Goal: Contribute content: Add original content to the website for others to see

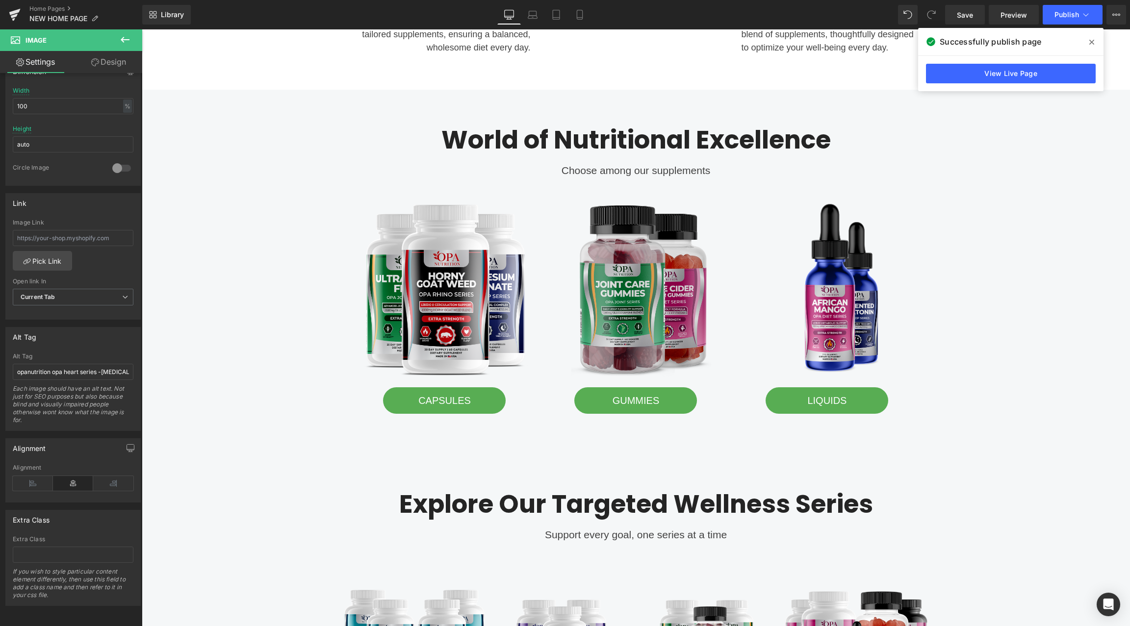
click at [656, 273] on img at bounding box center [635, 289] width 177 height 177
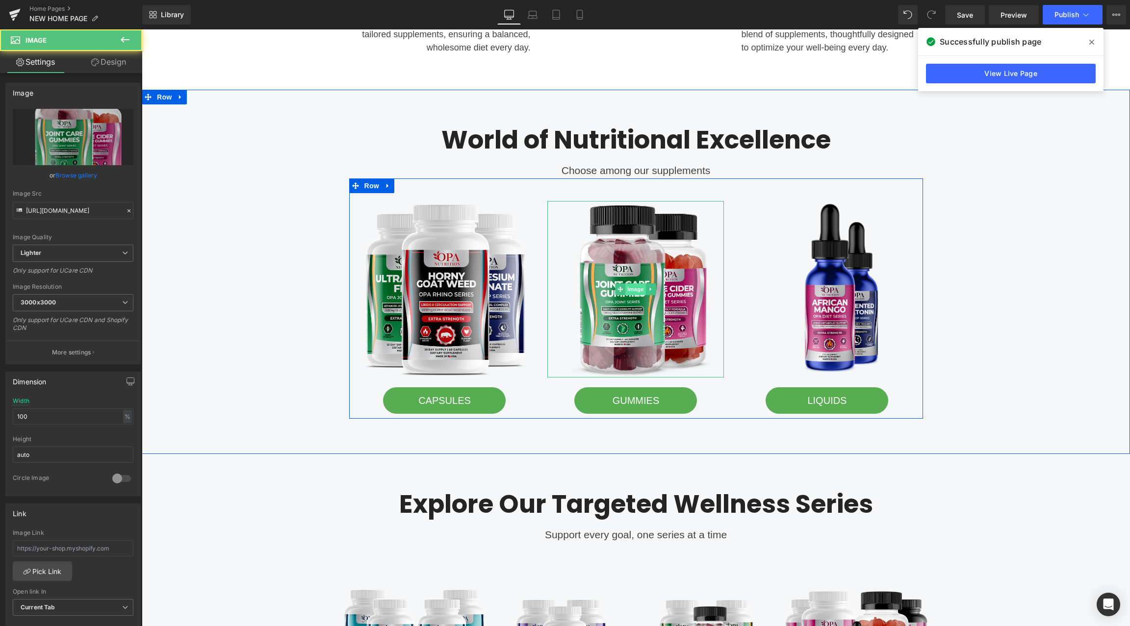
click at [632, 288] on span "Image" at bounding box center [636, 289] width 21 height 12
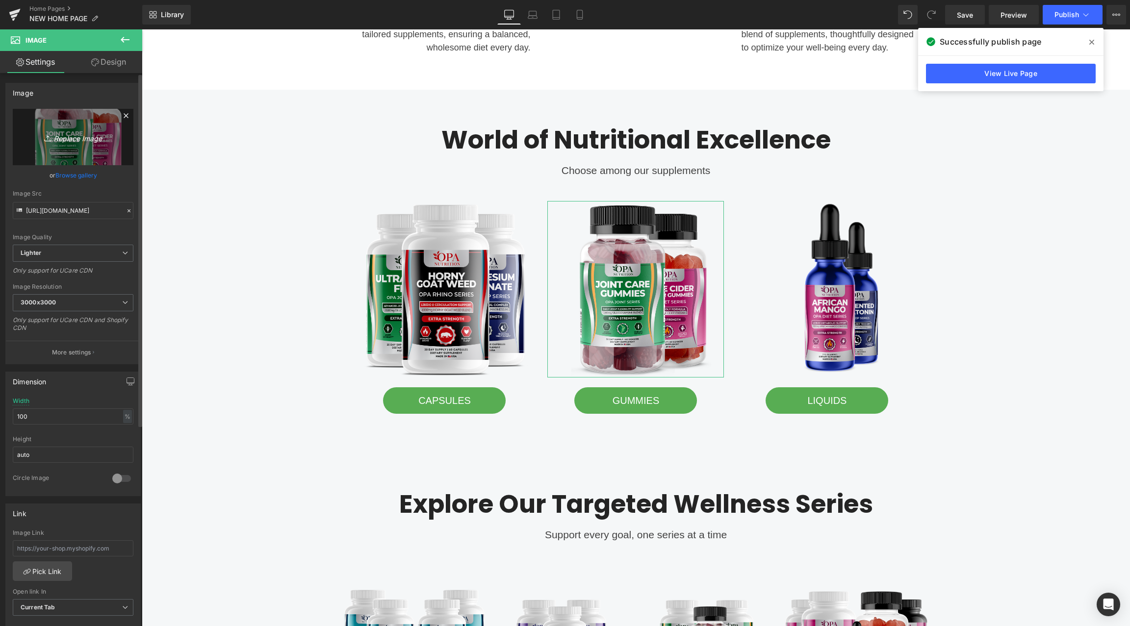
click at [67, 129] on link "Replace Image" at bounding box center [73, 137] width 121 height 56
type input "C:\fakepath\opa nutrition gummies.png"
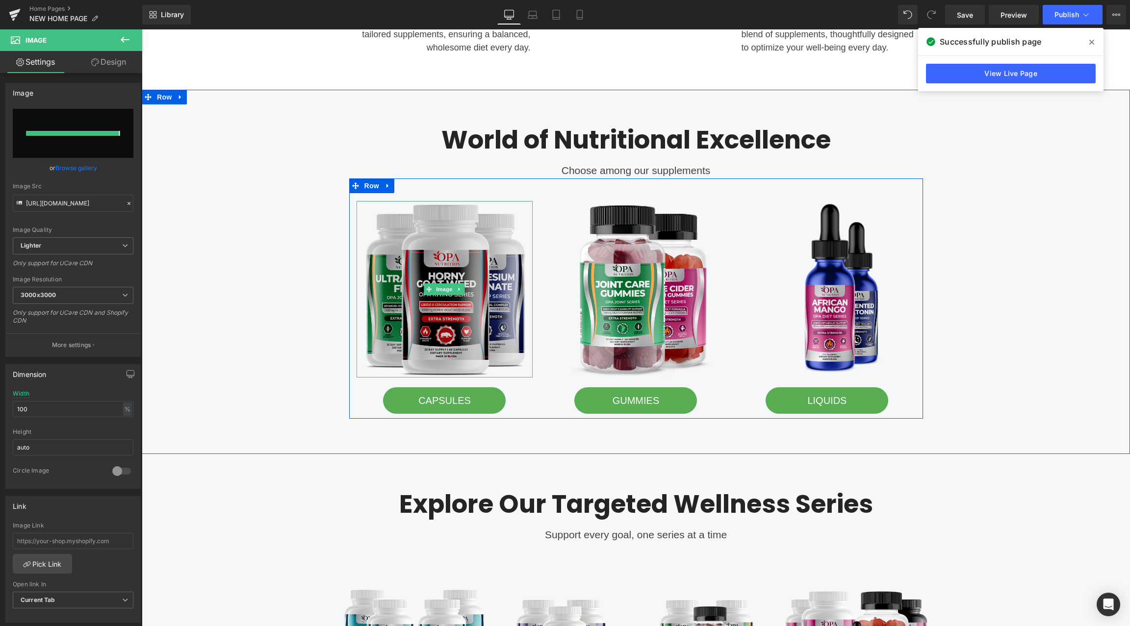
type input "[URL][DOMAIN_NAME]"
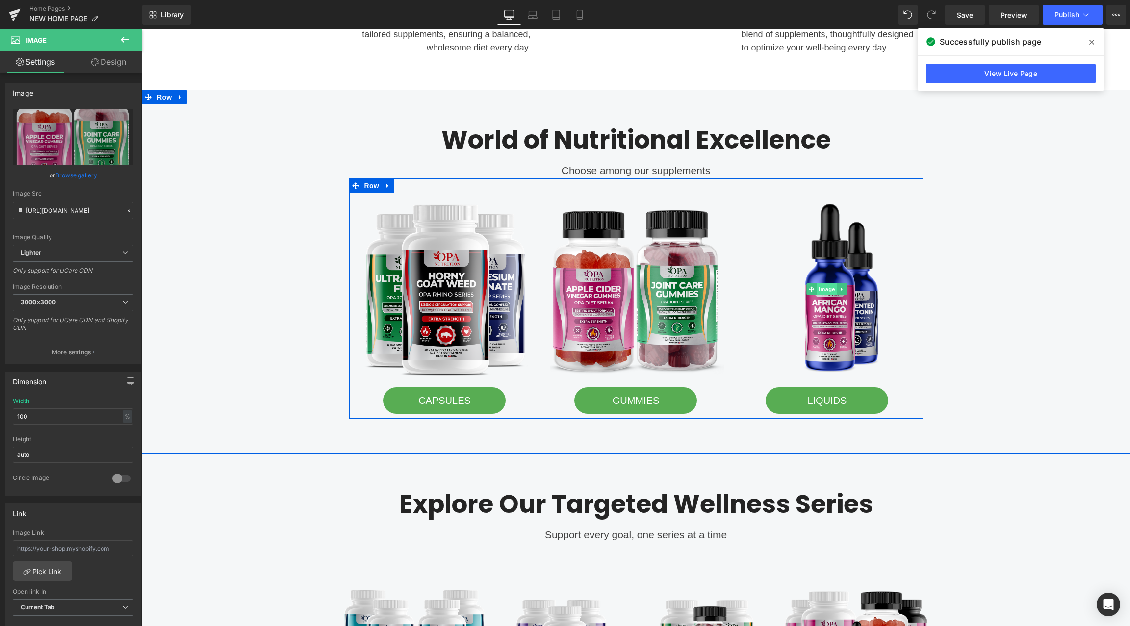
click at [826, 284] on span "Image" at bounding box center [827, 289] width 21 height 12
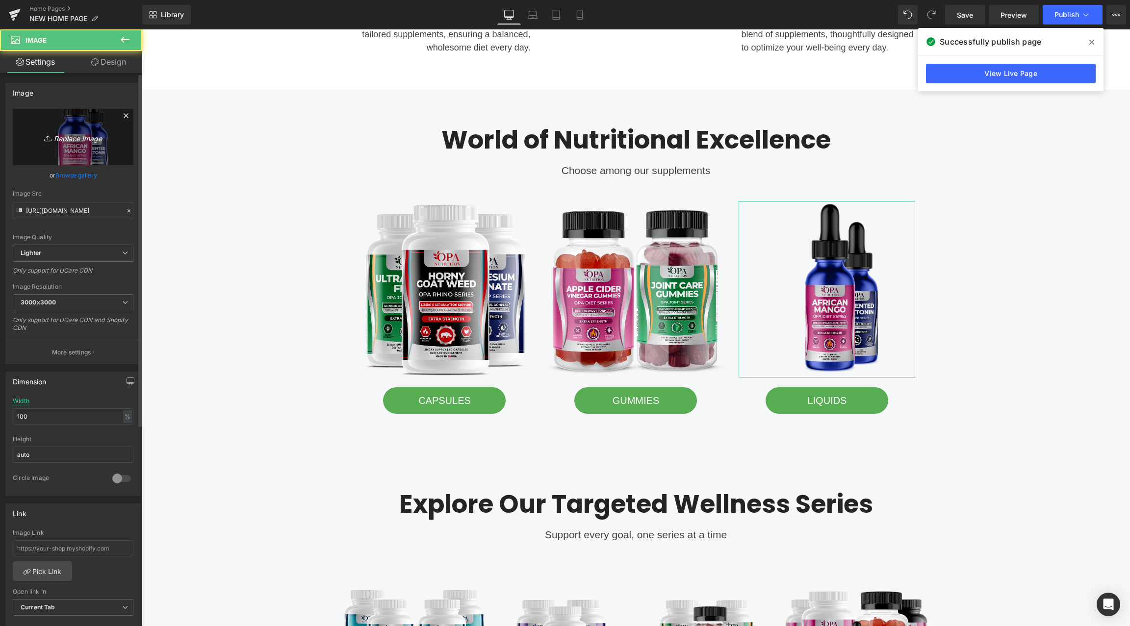
click at [85, 143] on link "Replace Image" at bounding box center [73, 137] width 121 height 56
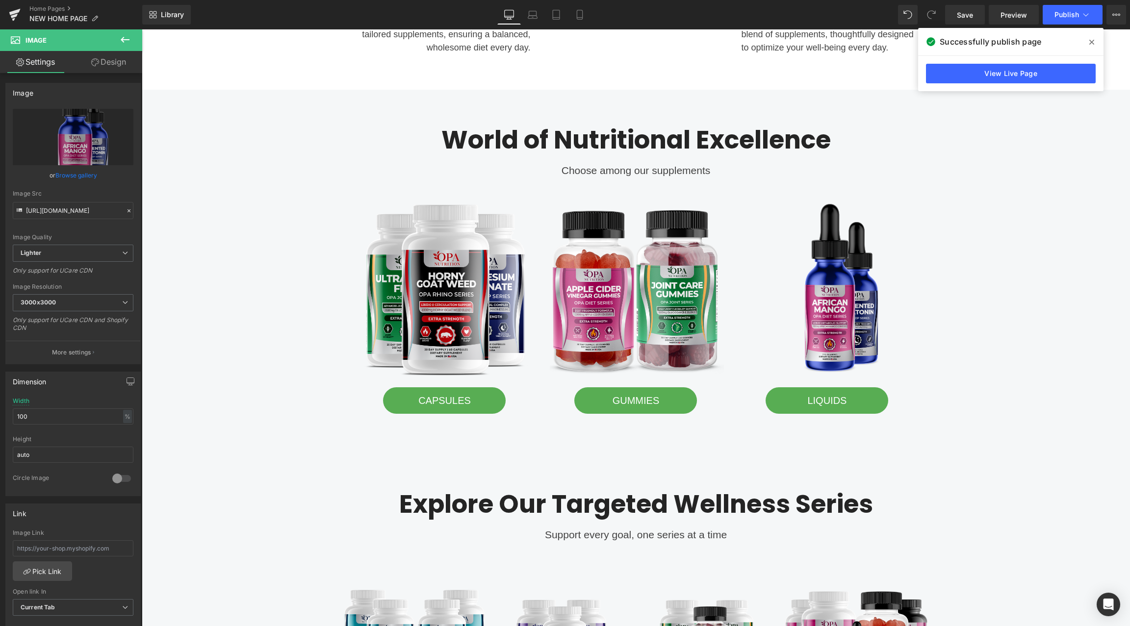
type input "C:\fakepath\opa utrition drops.png"
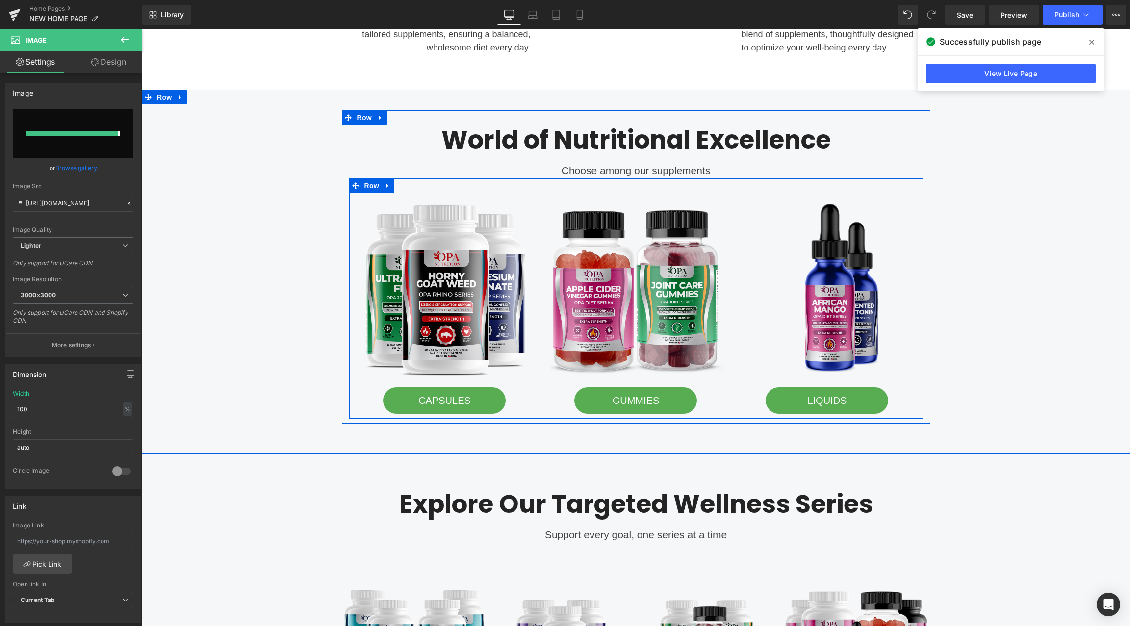
type input "[URL][DOMAIN_NAME]"
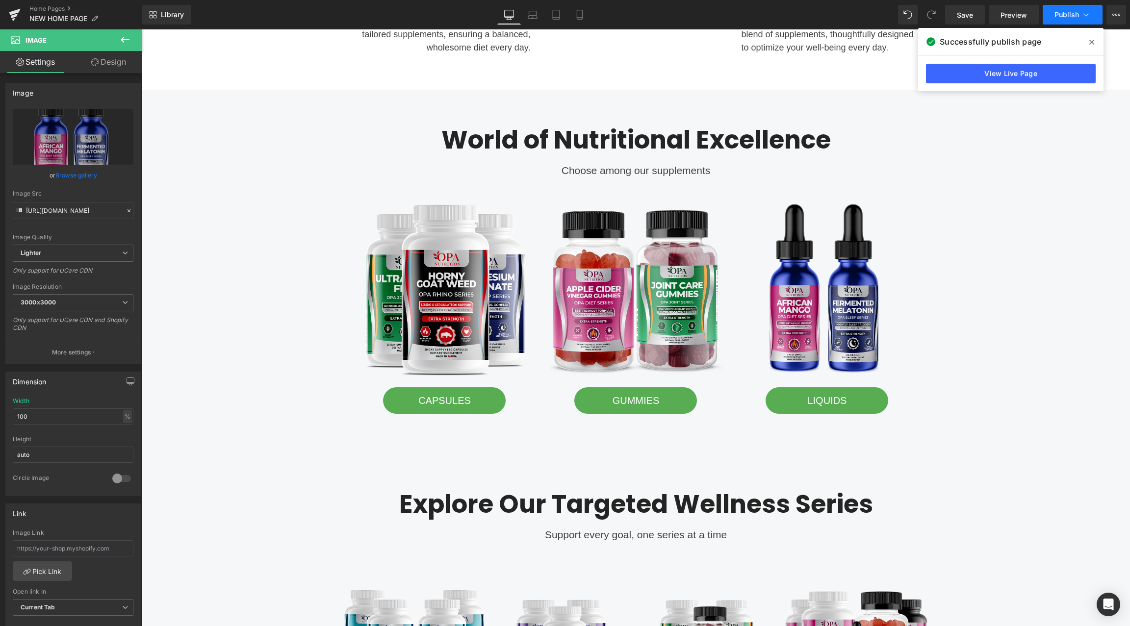
click at [1066, 20] on button "Publish" at bounding box center [1072, 15] width 60 height 20
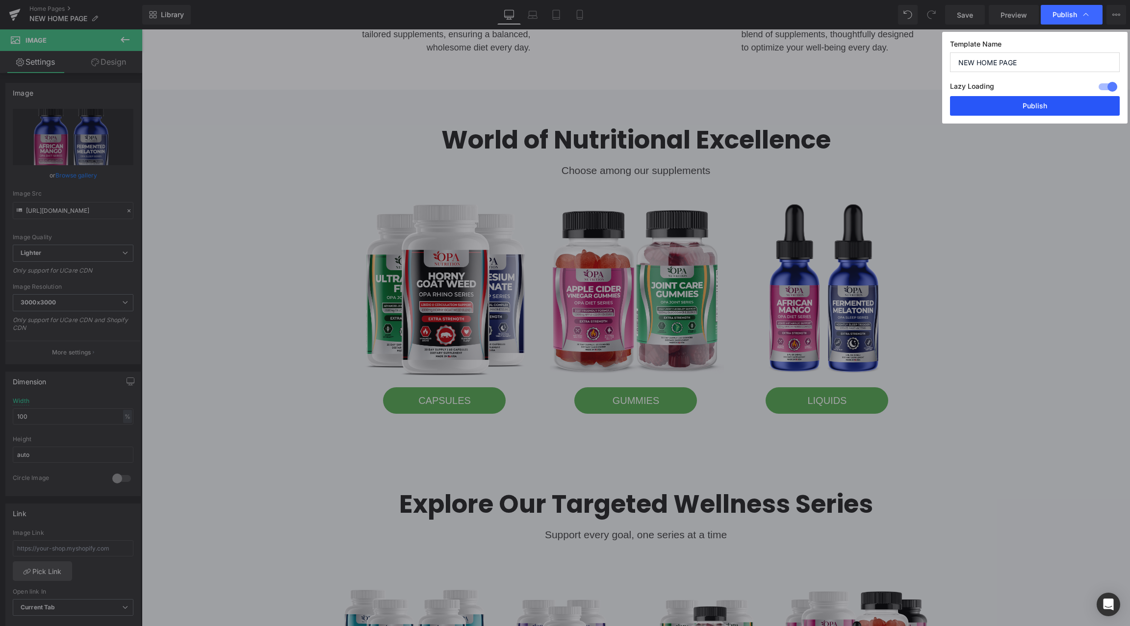
click at [1039, 107] on button "Publish" at bounding box center [1035, 106] width 170 height 20
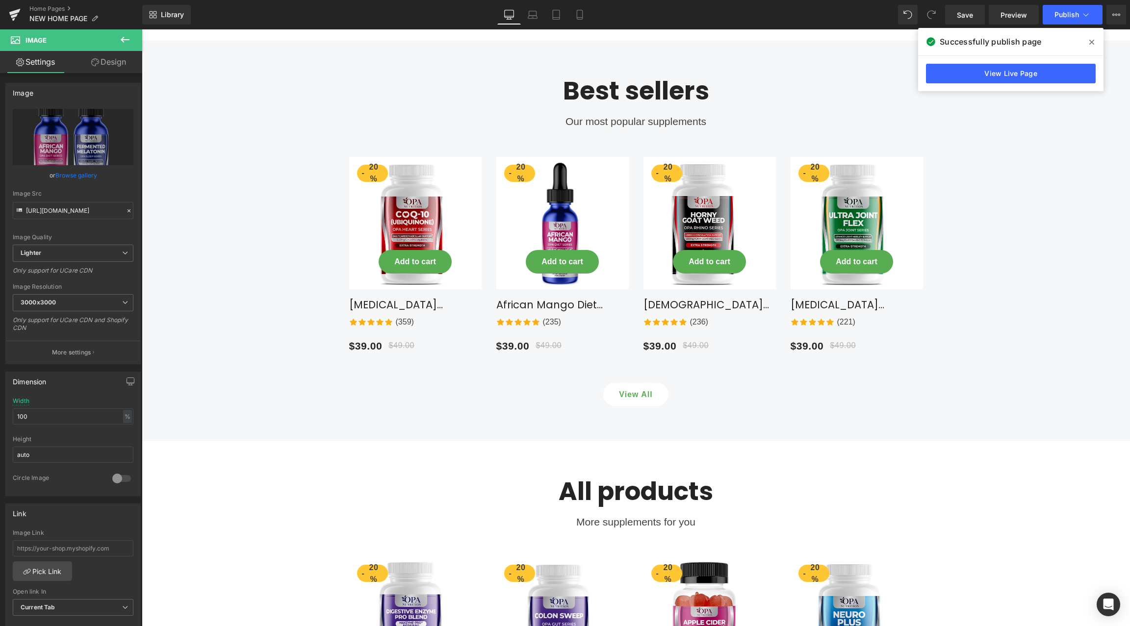
scroll to position [2060, 0]
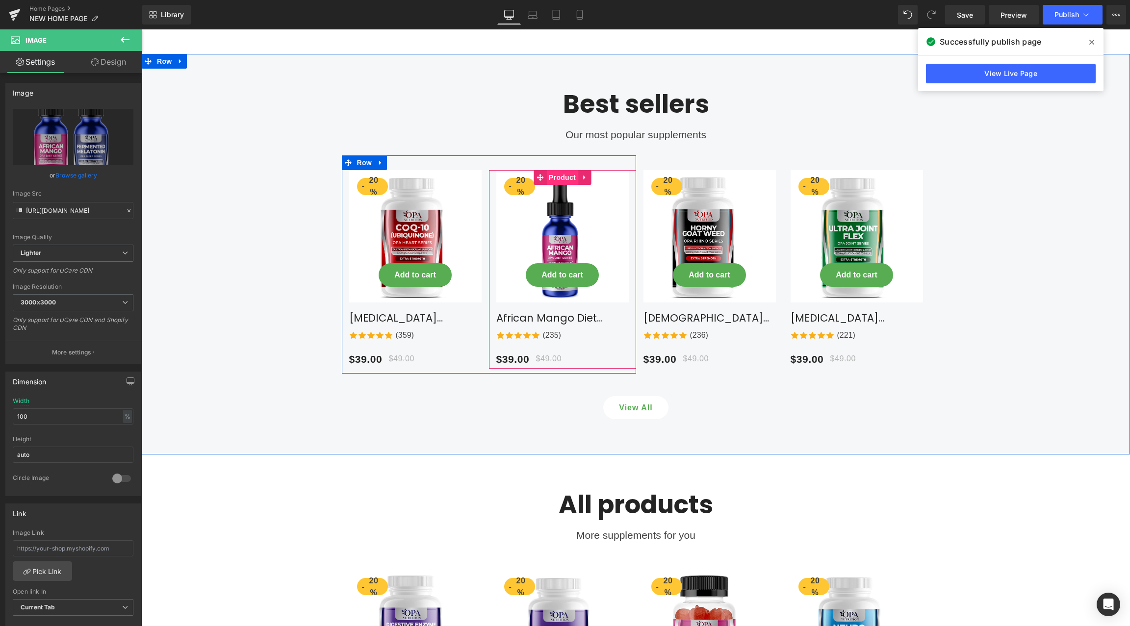
click at [554, 170] on span "Product" at bounding box center [562, 177] width 32 height 15
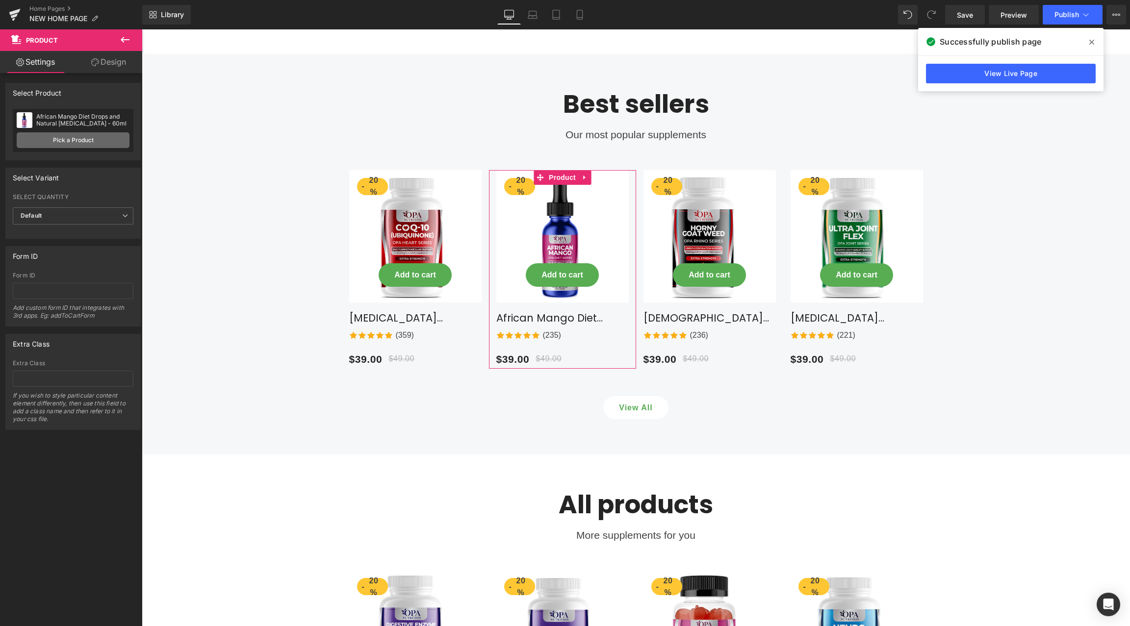
click at [72, 145] on link "Pick a Product" at bounding box center [73, 140] width 113 height 16
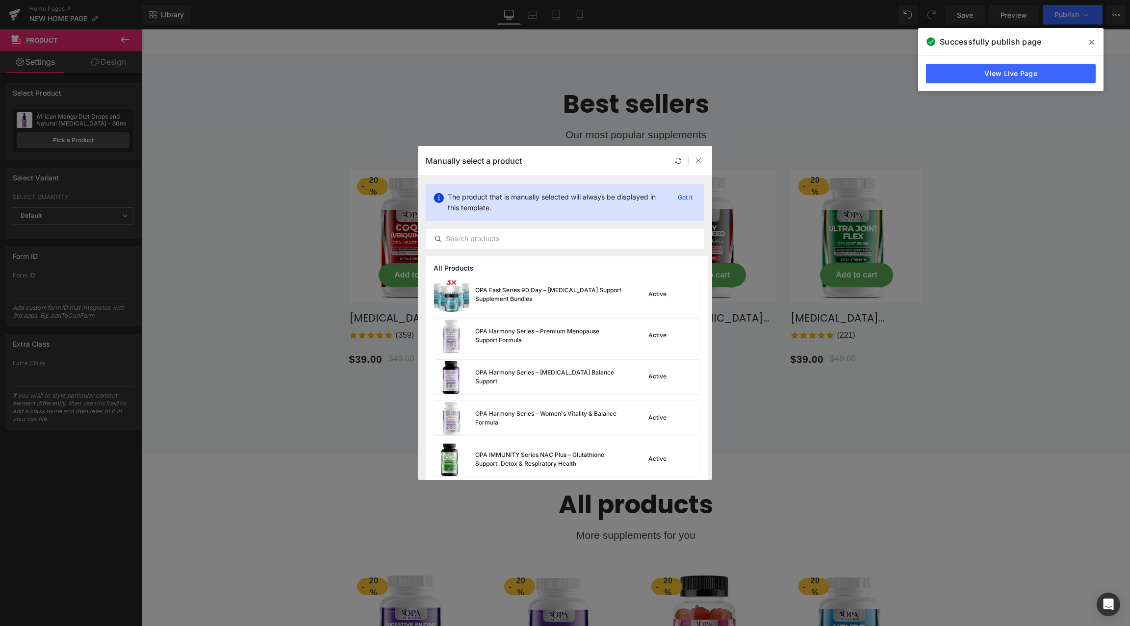
scroll to position [1796, 0]
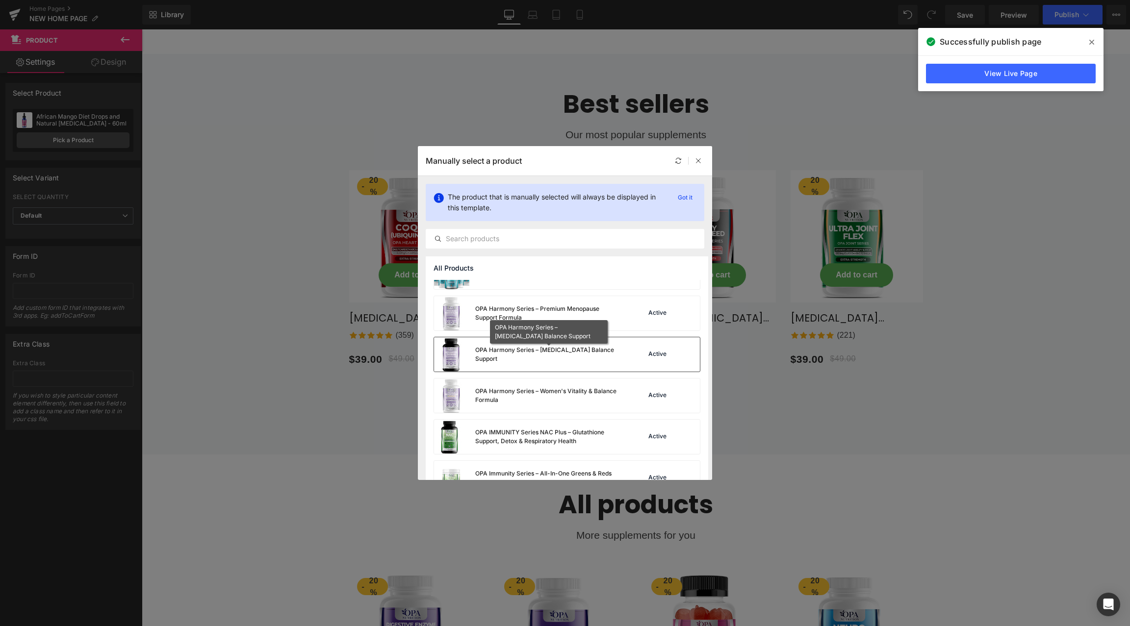
click at [573, 360] on div "OPA Harmony Series – [MEDICAL_DATA] Balance Support" at bounding box center [548, 355] width 147 height 18
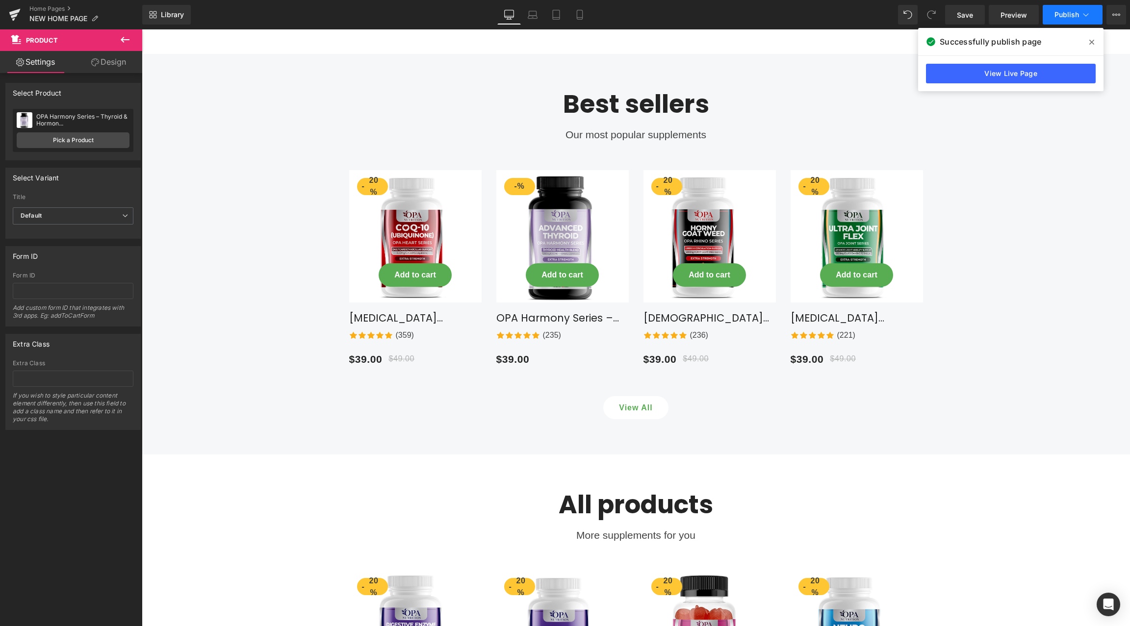
click at [1063, 18] on span "Publish" at bounding box center [1066, 15] width 25 height 8
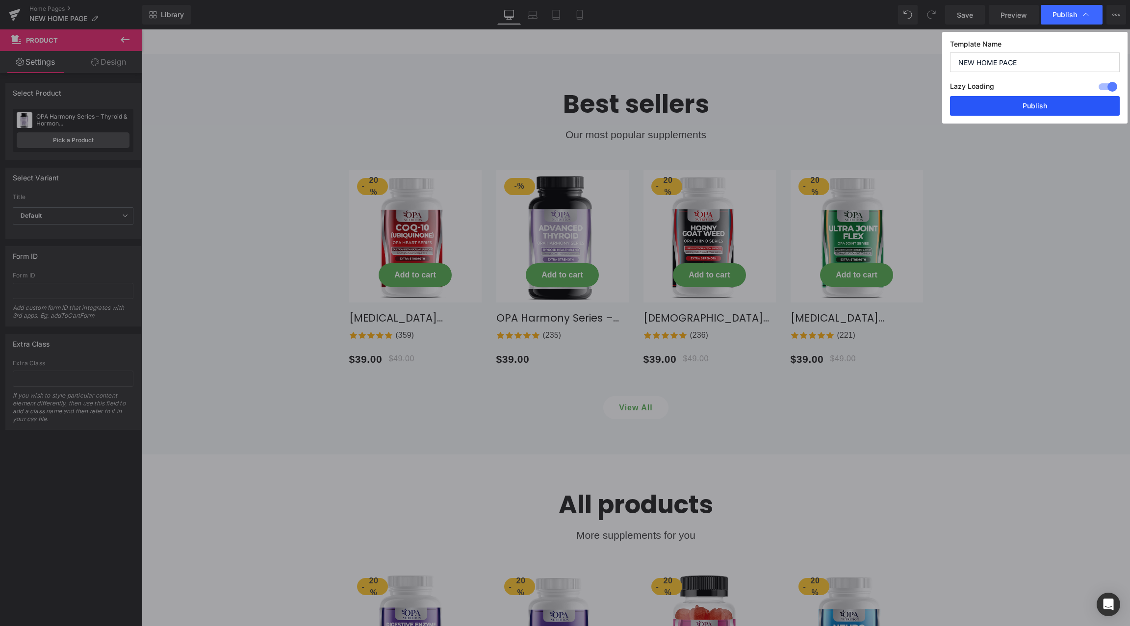
click at [1035, 100] on button "Publish" at bounding box center [1035, 106] width 170 height 20
